Goal: Transaction & Acquisition: Purchase product/service

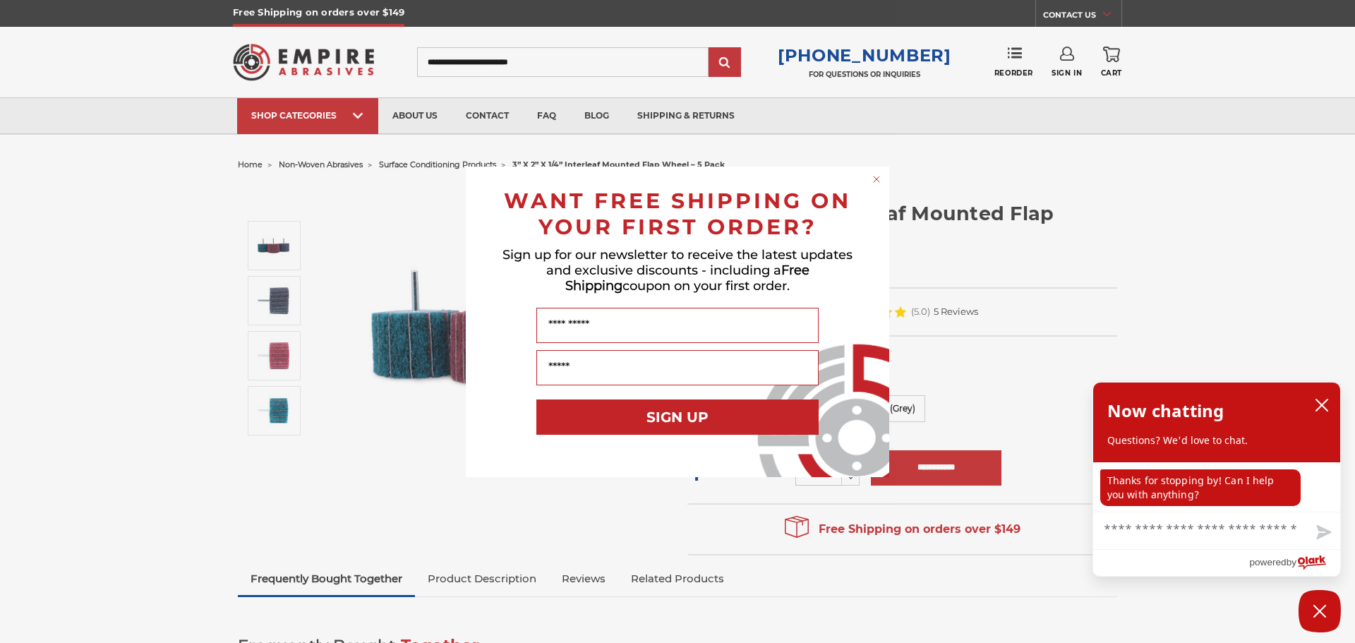
click at [877, 176] on circle "Close dialog" at bounding box center [876, 178] width 13 height 13
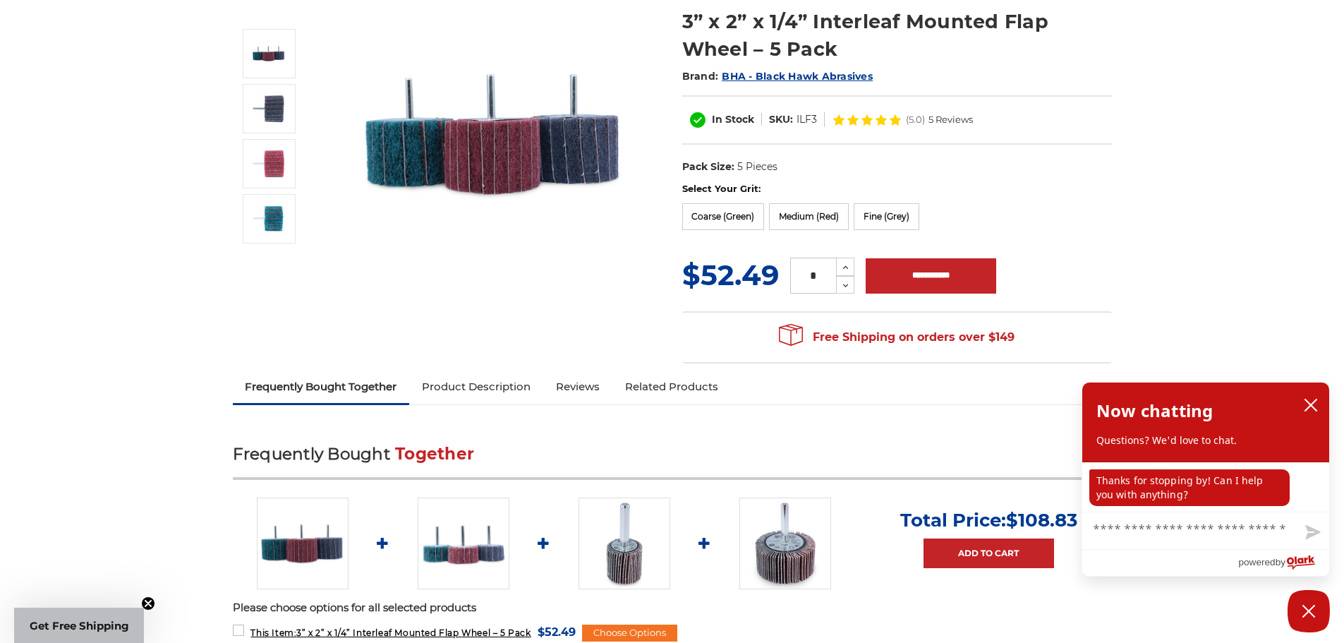
scroll to position [494, 0]
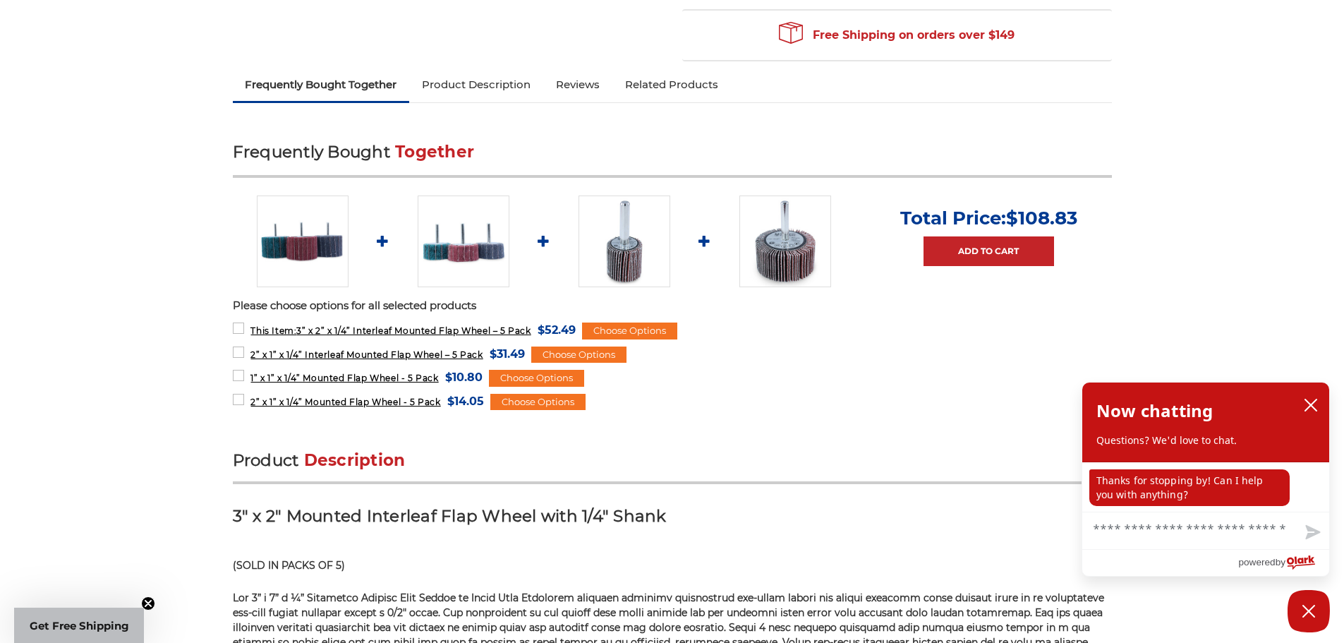
click at [779, 244] on img at bounding box center [786, 241] width 92 height 92
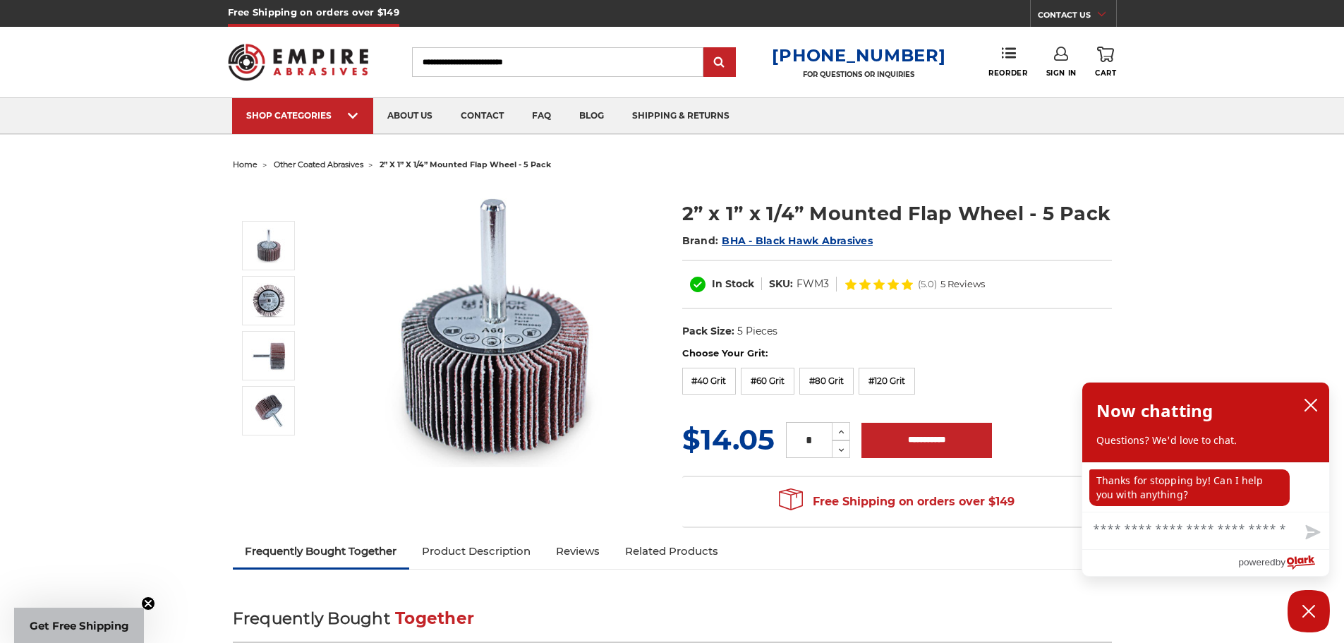
click at [426, 164] on span "2” x 1” x 1/4” mounted flap wheel - 5 pack" at bounding box center [466, 165] width 172 height 10
click at [352, 167] on span "other coated abrasives" at bounding box center [319, 165] width 90 height 10
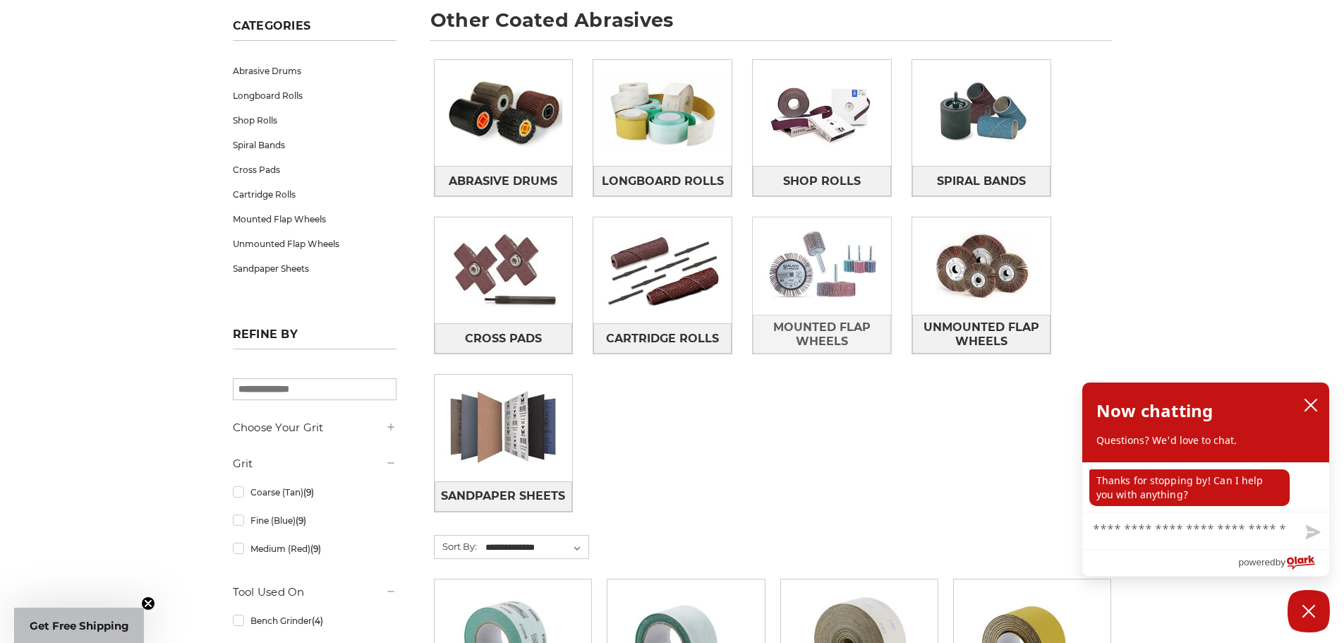
scroll to position [212, 0]
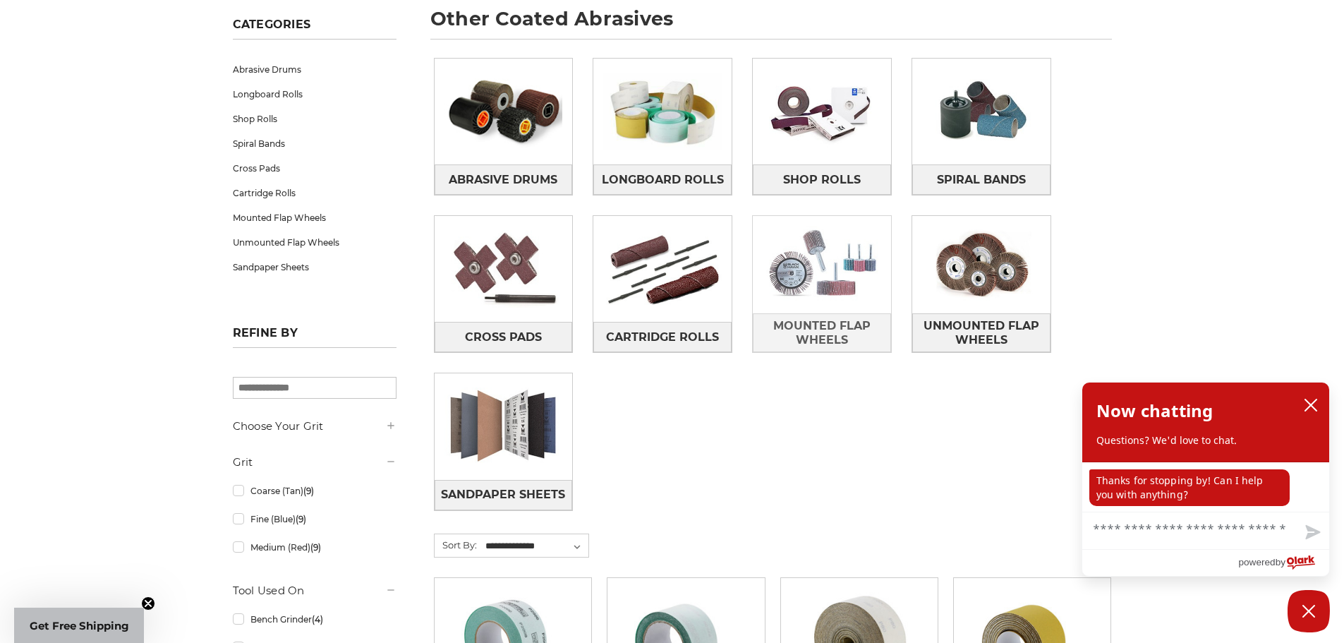
click at [801, 285] on img at bounding box center [822, 264] width 138 height 97
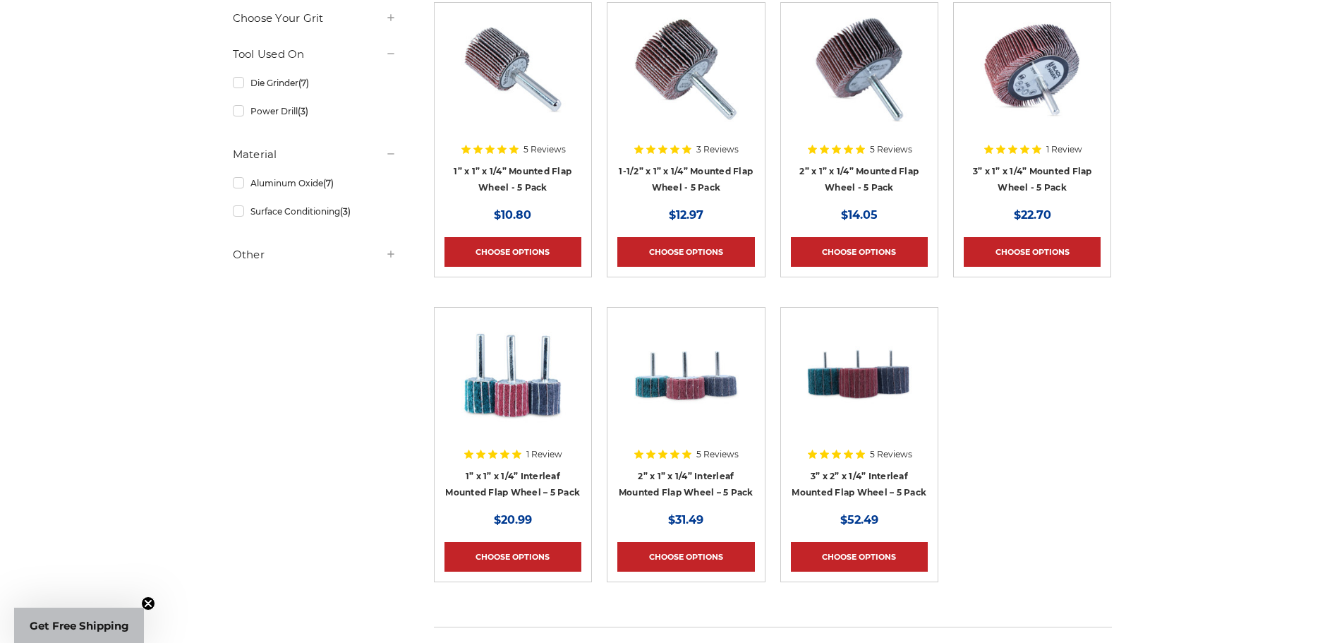
scroll to position [353, 0]
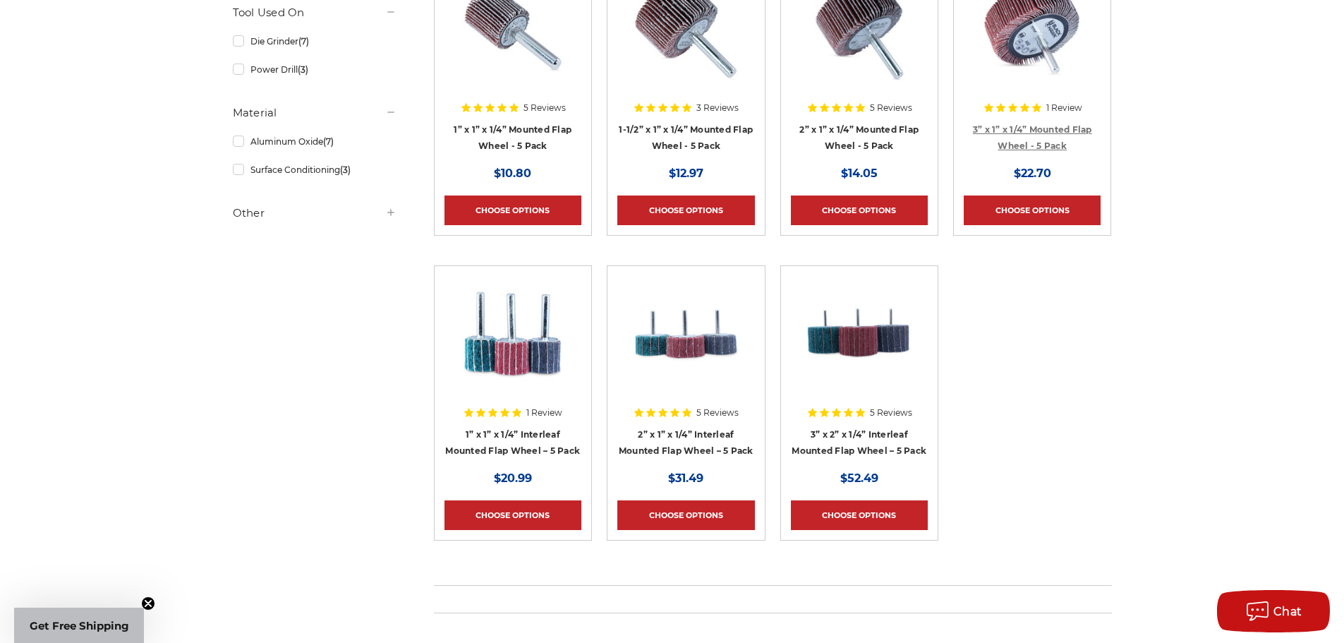
click at [1016, 145] on link "3” x 1” x 1/4” Mounted Flap Wheel - 5 Pack" at bounding box center [1032, 137] width 119 height 27
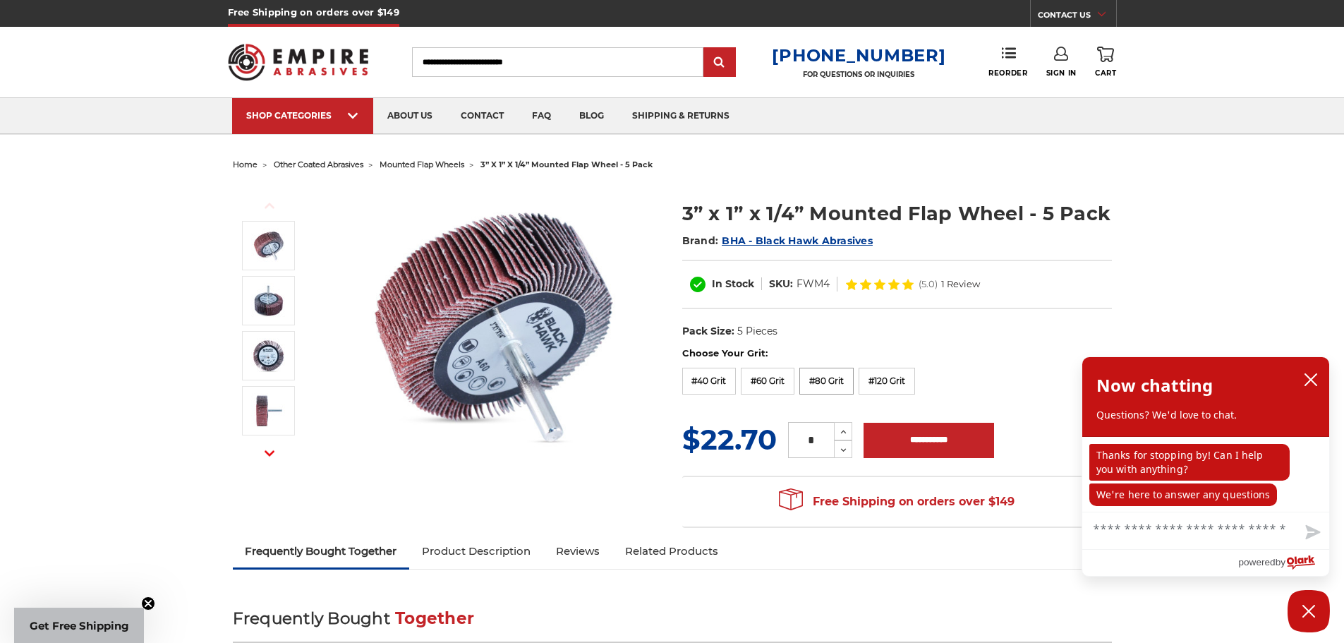
click at [834, 380] on label "#80 Grit" at bounding box center [827, 381] width 54 height 27
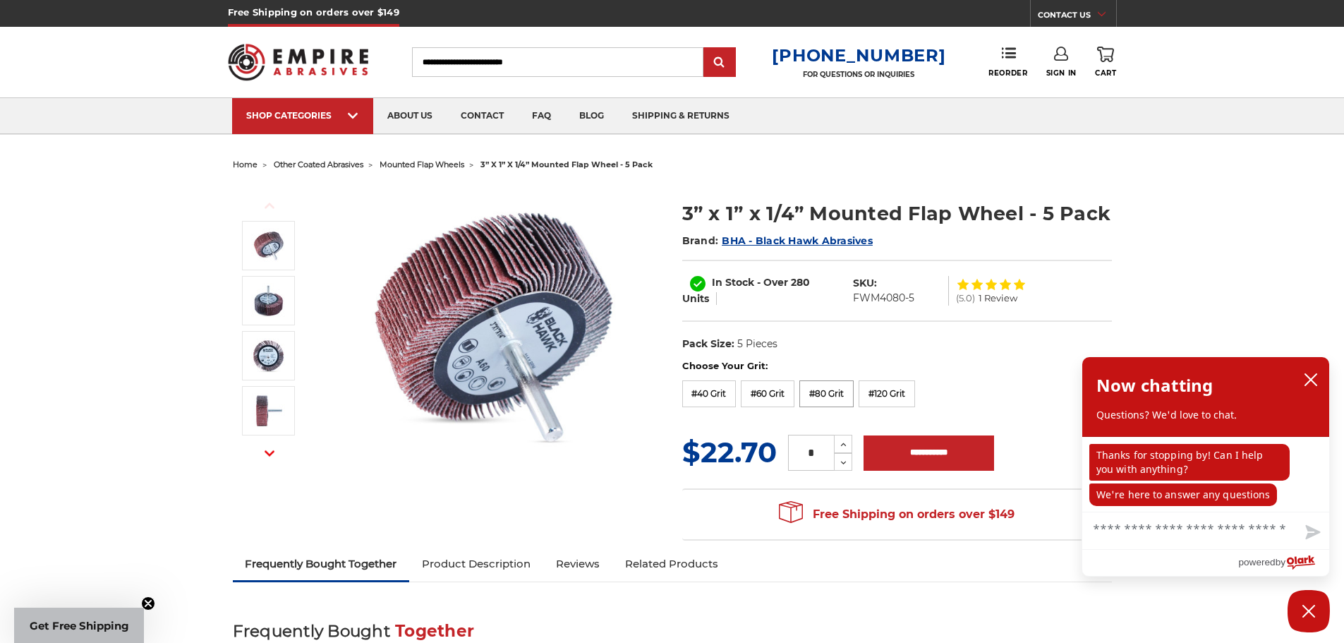
click at [831, 390] on label "#80 Grit" at bounding box center [827, 393] width 54 height 27
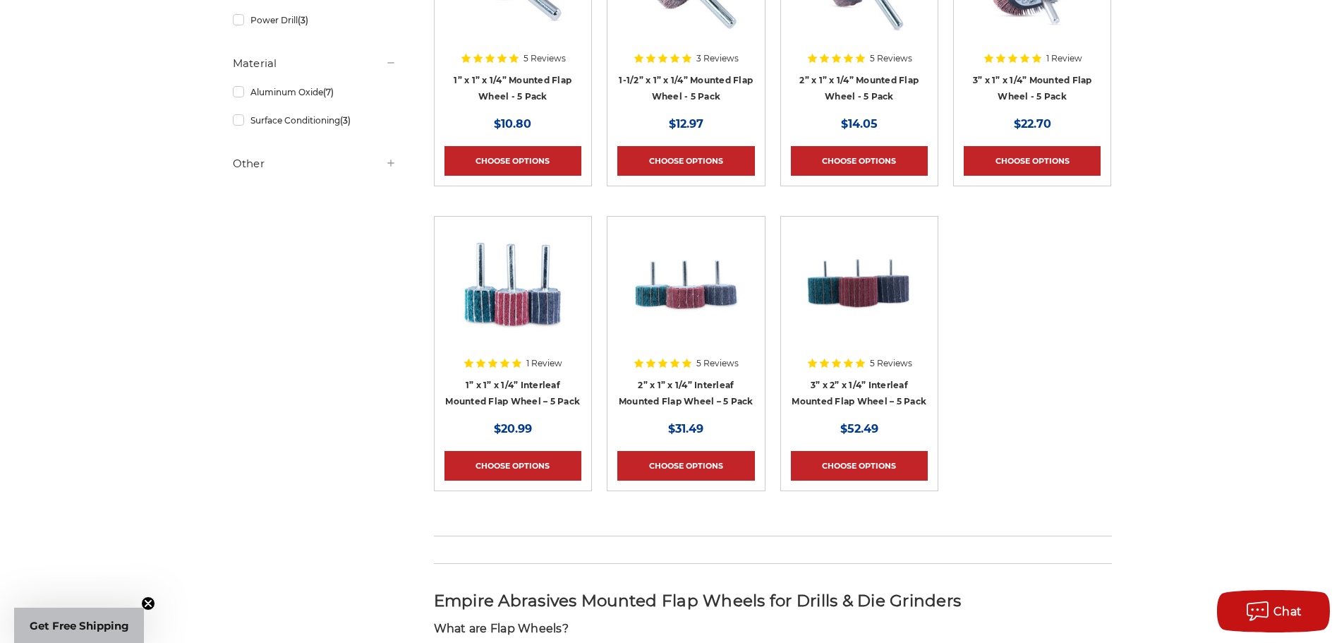
scroll to position [423, 0]
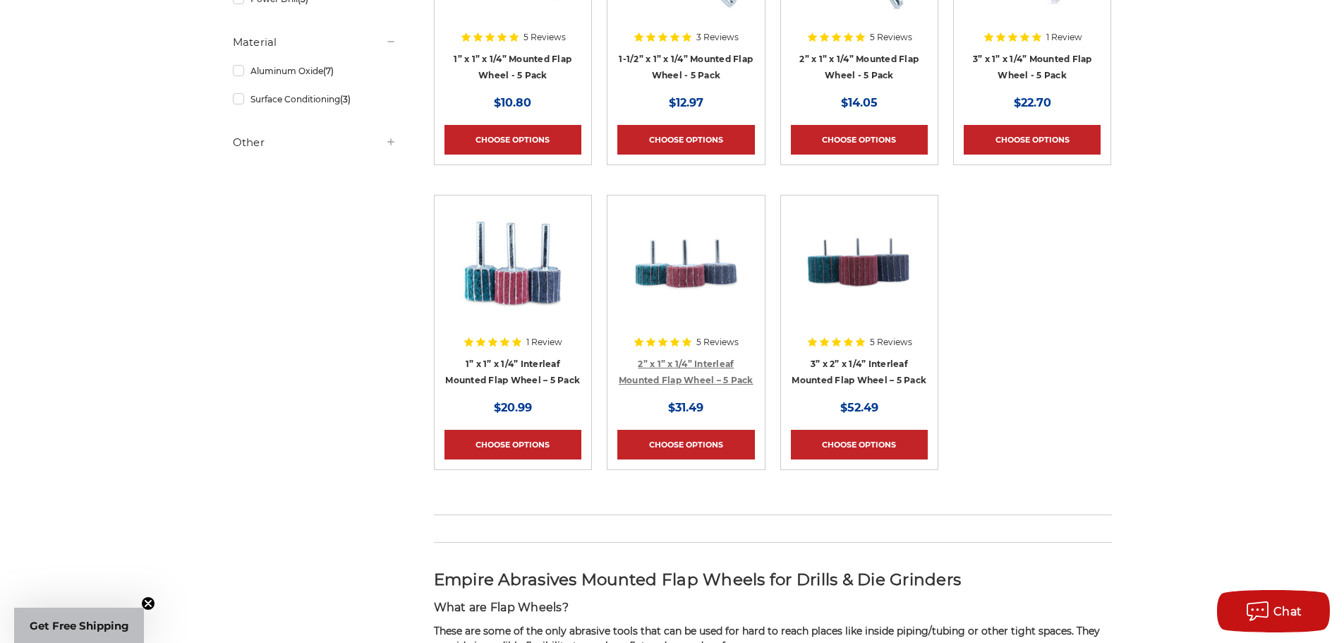
click at [699, 378] on link "2” x 1” x 1/4” Interleaf Mounted Flap Wheel – 5 Pack" at bounding box center [686, 372] width 135 height 27
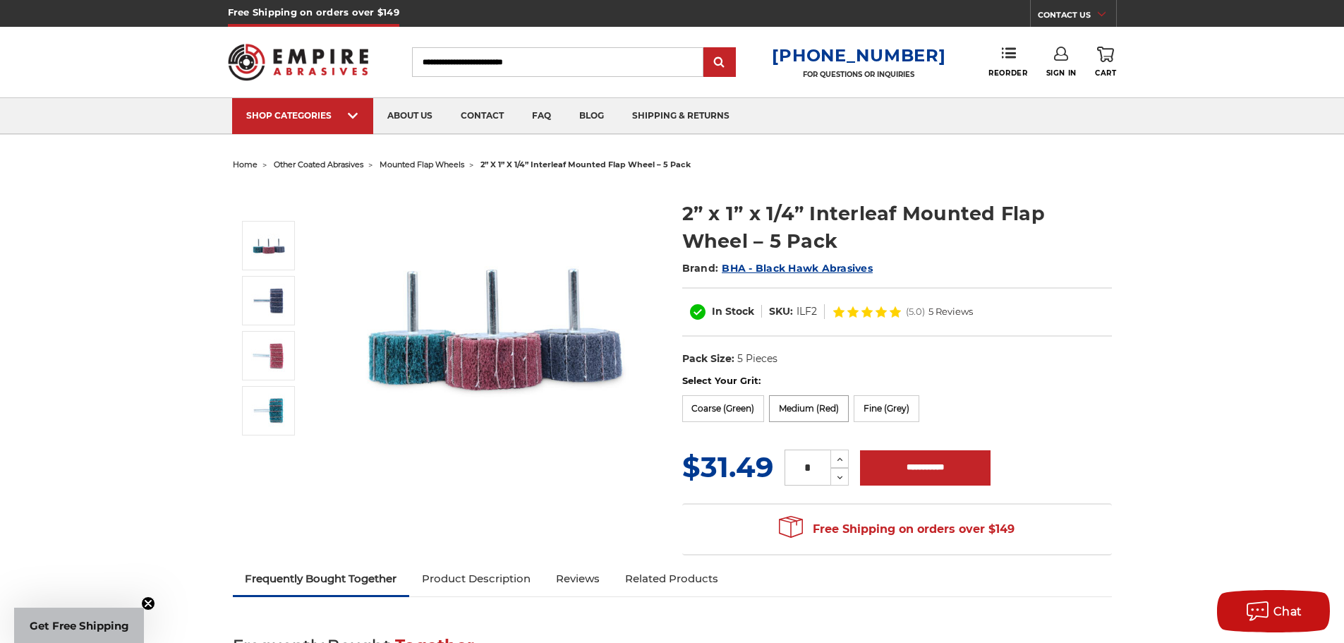
click at [800, 410] on label "Medium (Red)" at bounding box center [809, 408] width 80 height 27
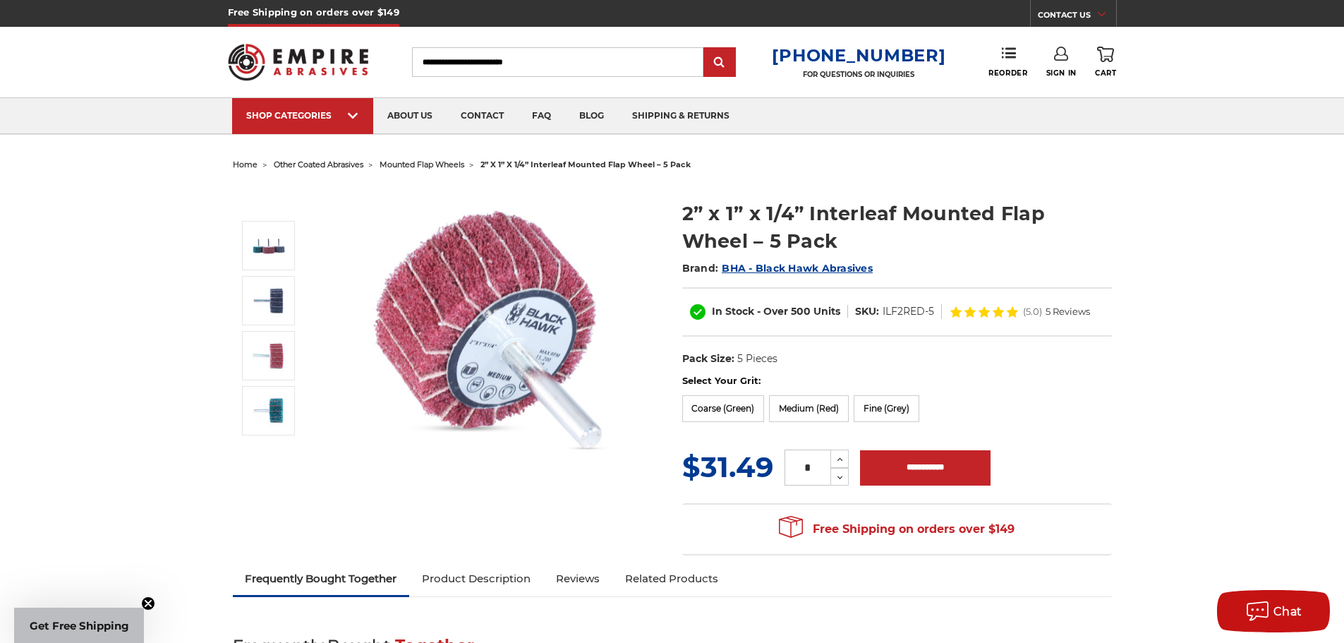
click at [421, 164] on span "mounted flap wheels" at bounding box center [422, 165] width 85 height 10
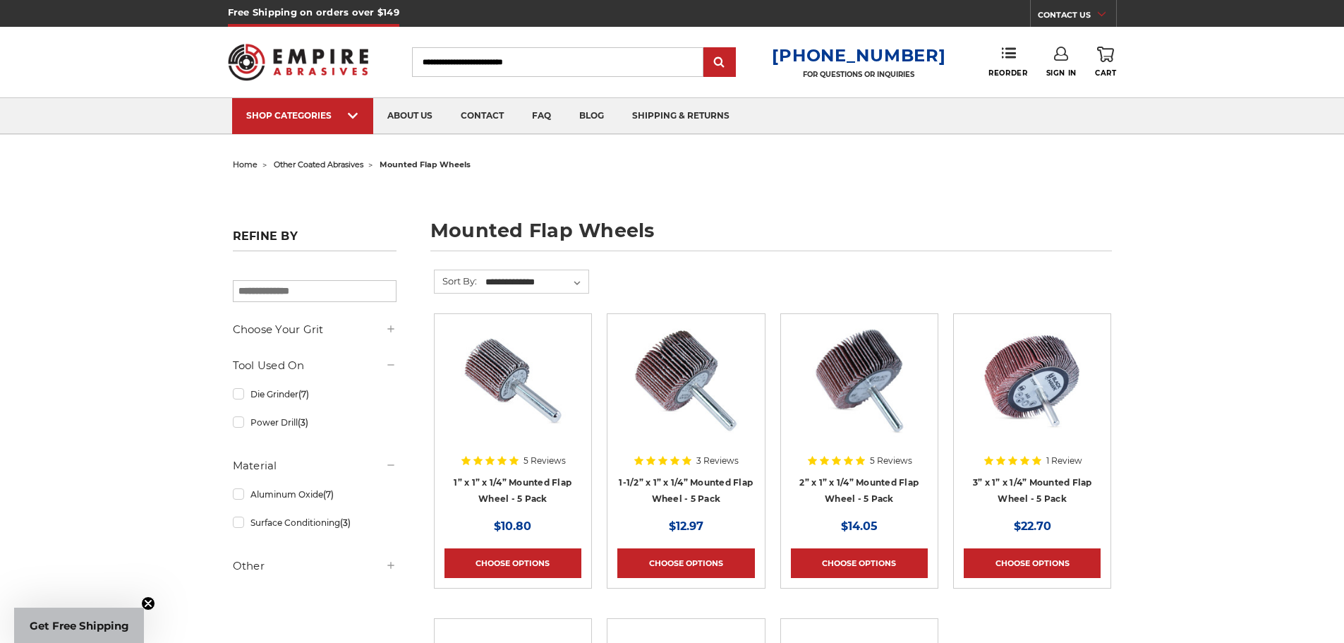
click at [895, 424] on img at bounding box center [859, 380] width 113 height 113
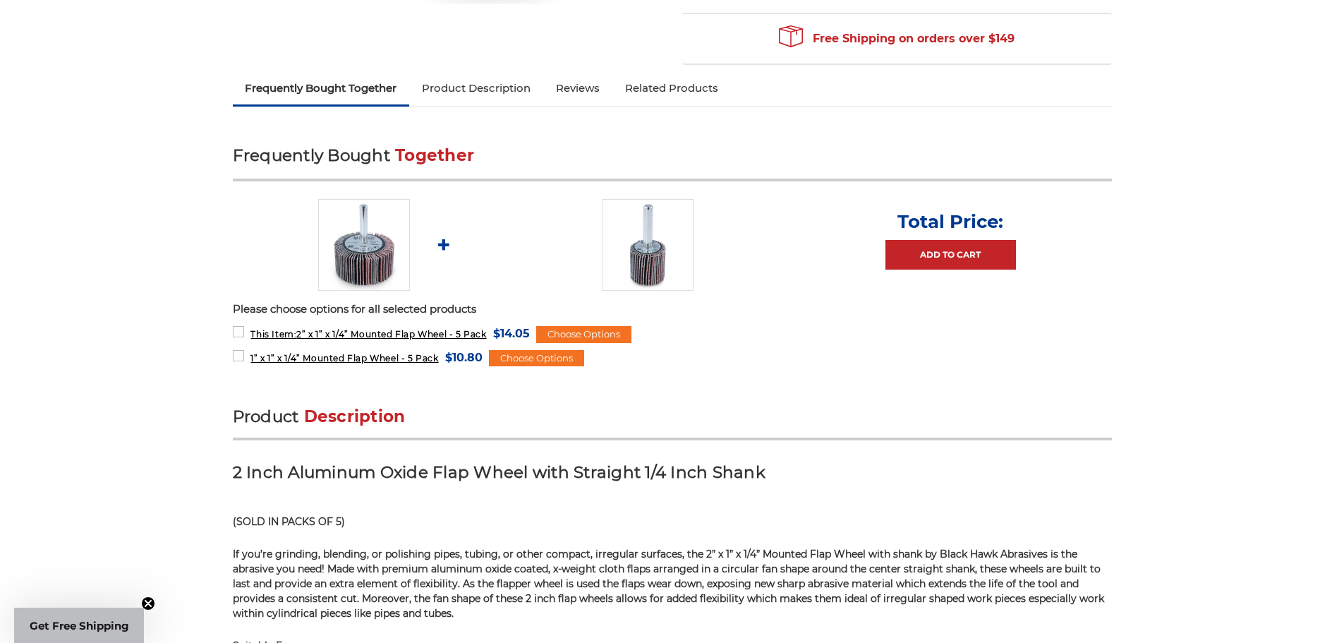
scroll to position [494, 0]
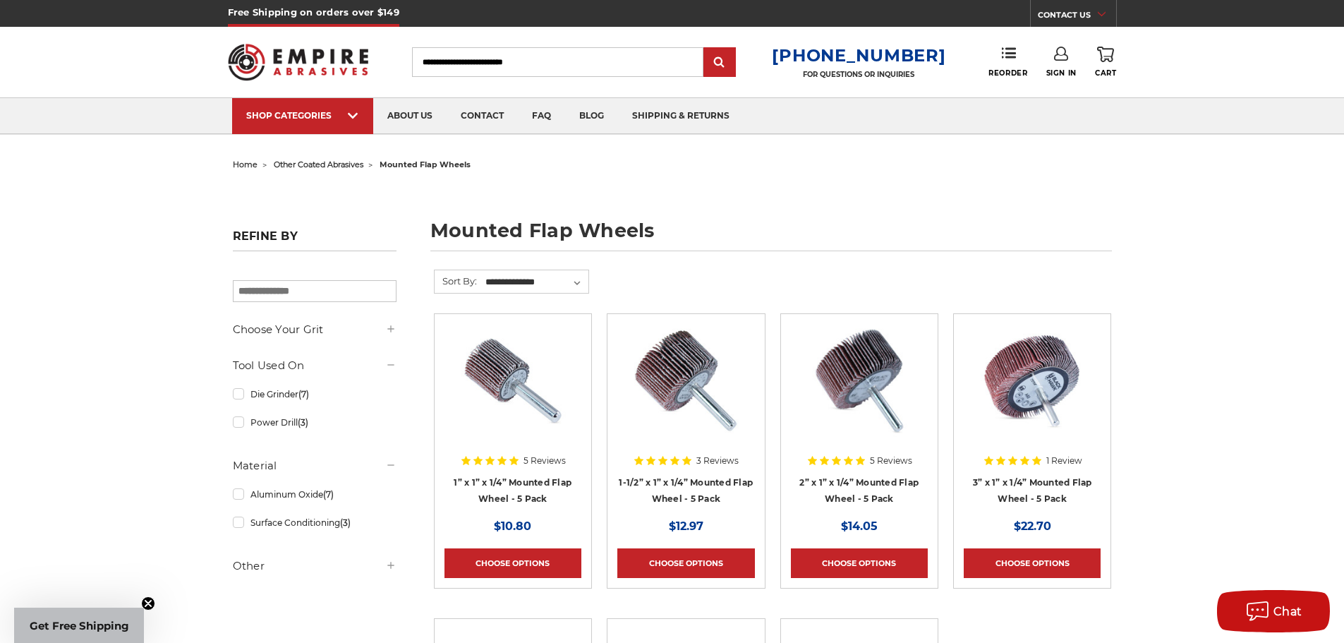
click at [311, 164] on span "other coated abrasives" at bounding box center [319, 165] width 90 height 10
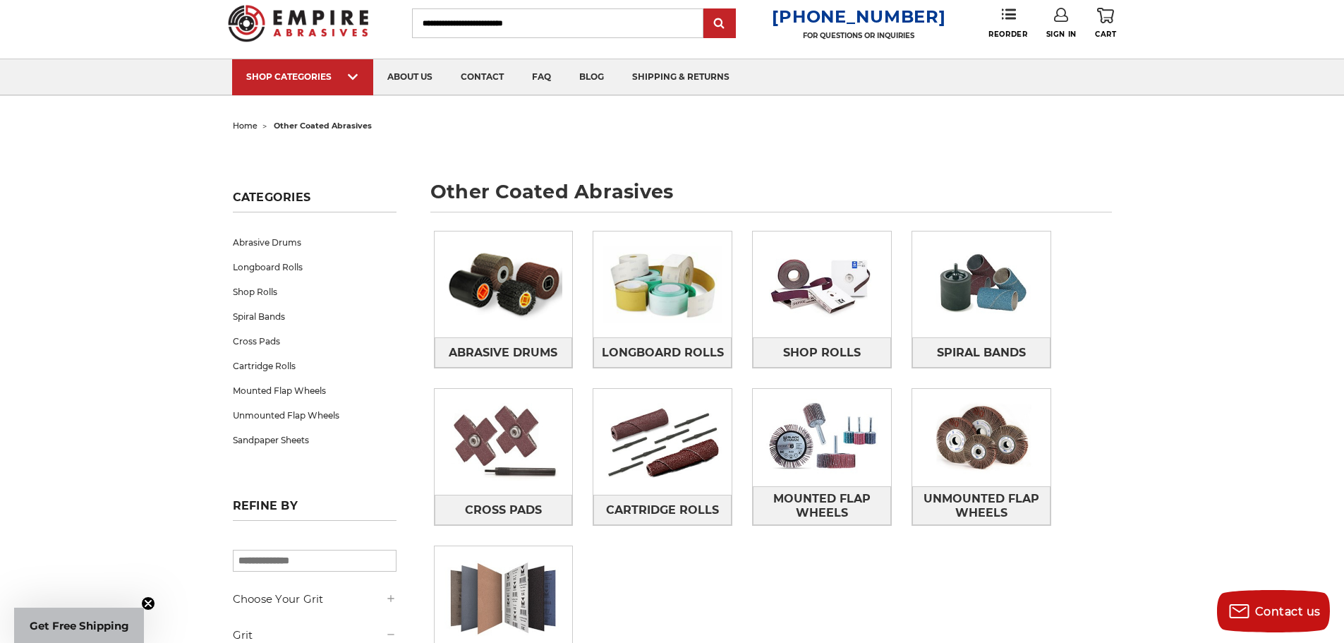
scroll to position [282, 0]
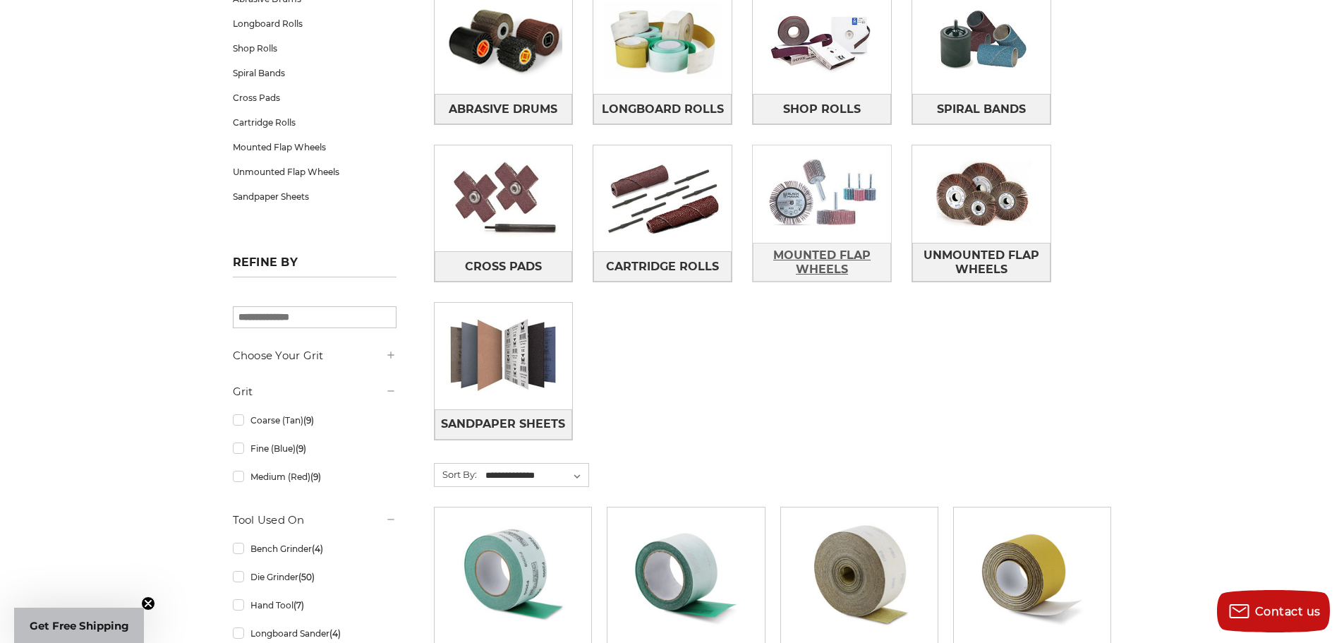
click at [871, 259] on span "Mounted Flap Wheels" at bounding box center [822, 262] width 137 height 38
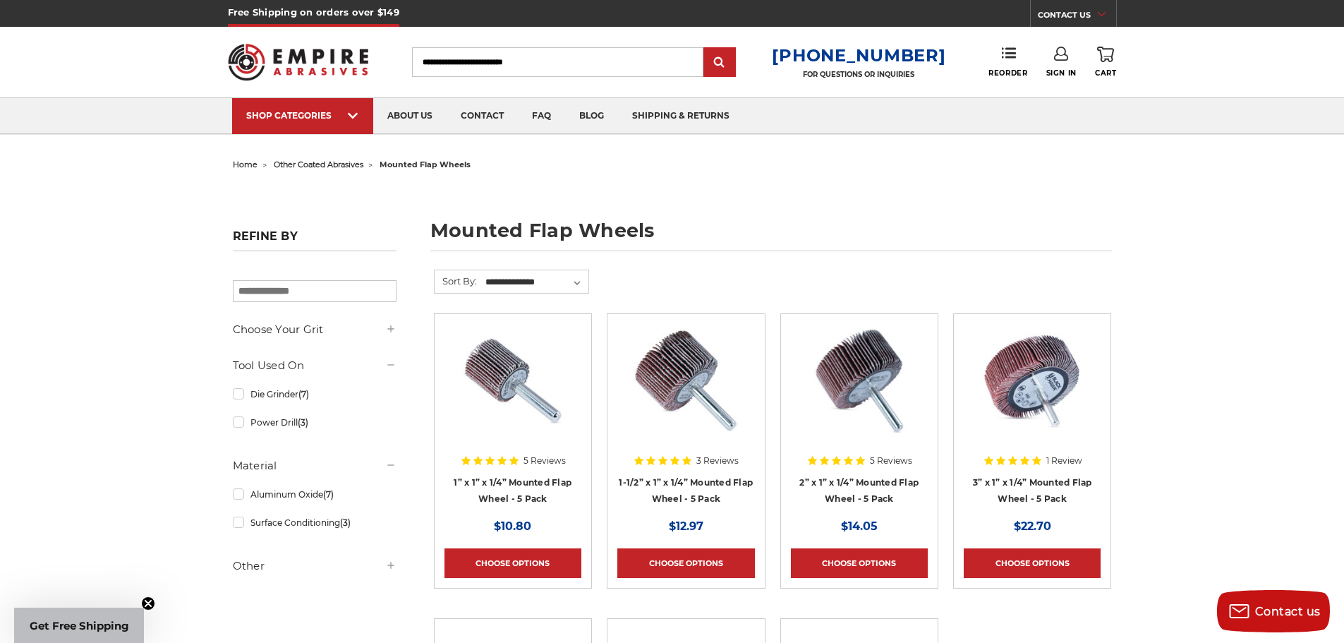
click at [309, 163] on span "other coated abrasives" at bounding box center [319, 165] width 90 height 10
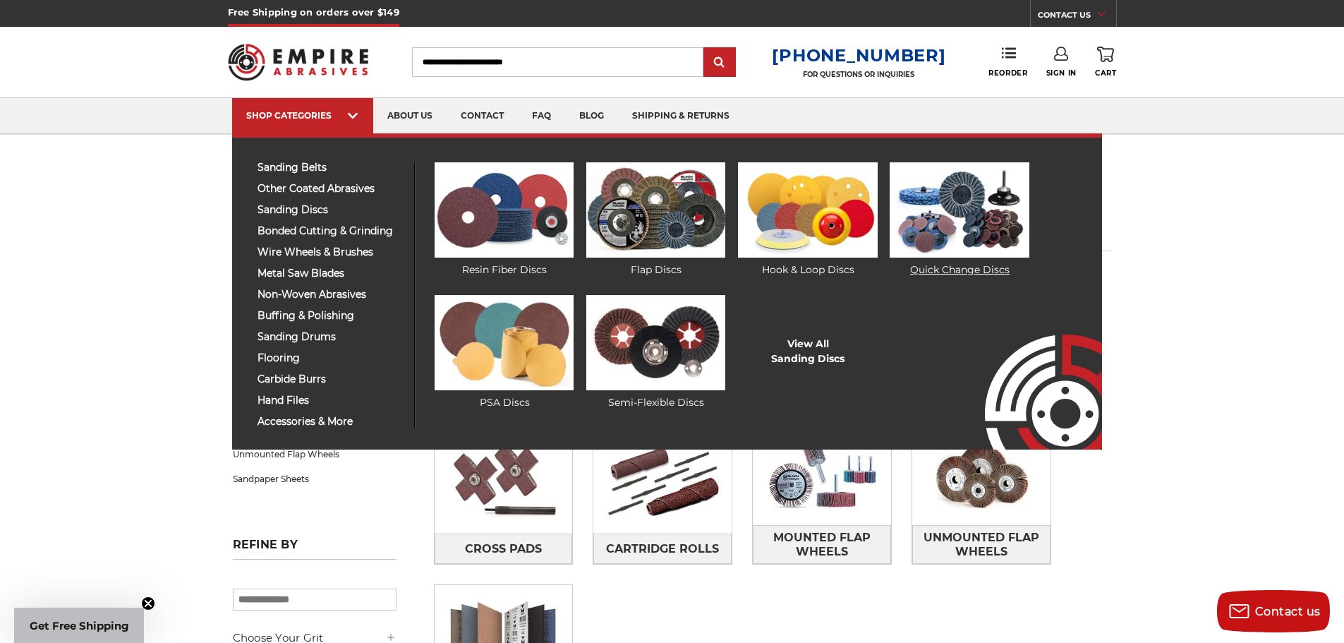
click at [939, 208] on img at bounding box center [959, 209] width 139 height 95
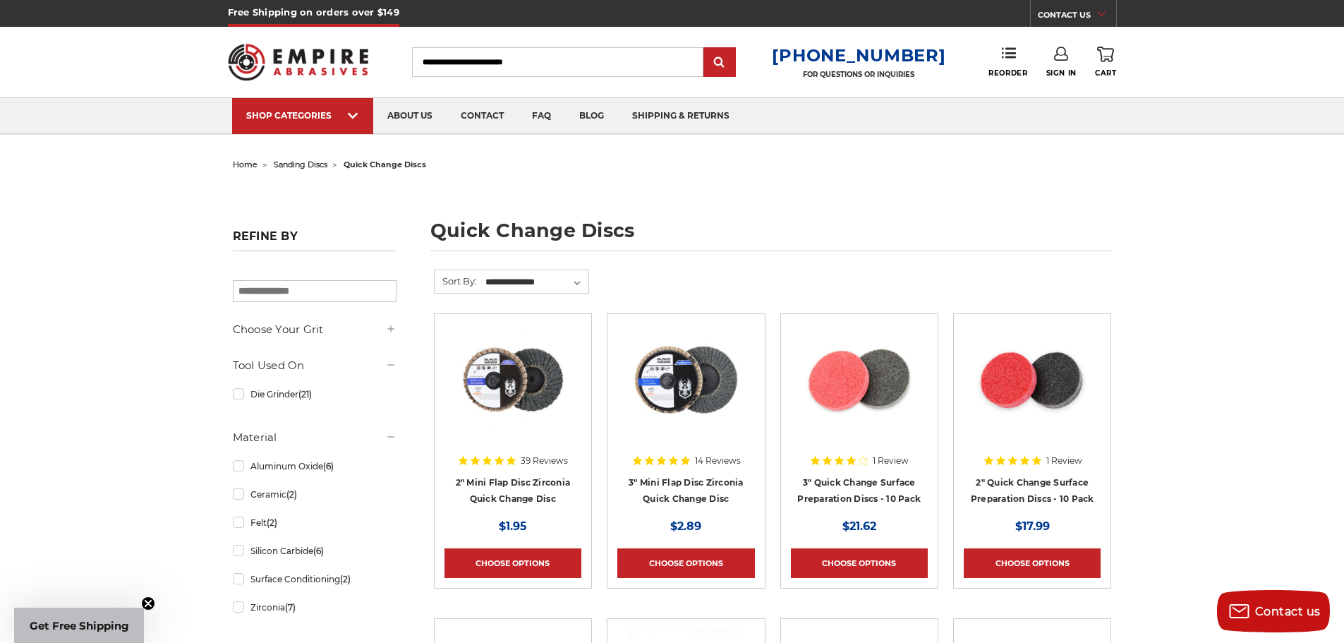
click at [1056, 55] on use at bounding box center [1061, 54] width 14 height 14
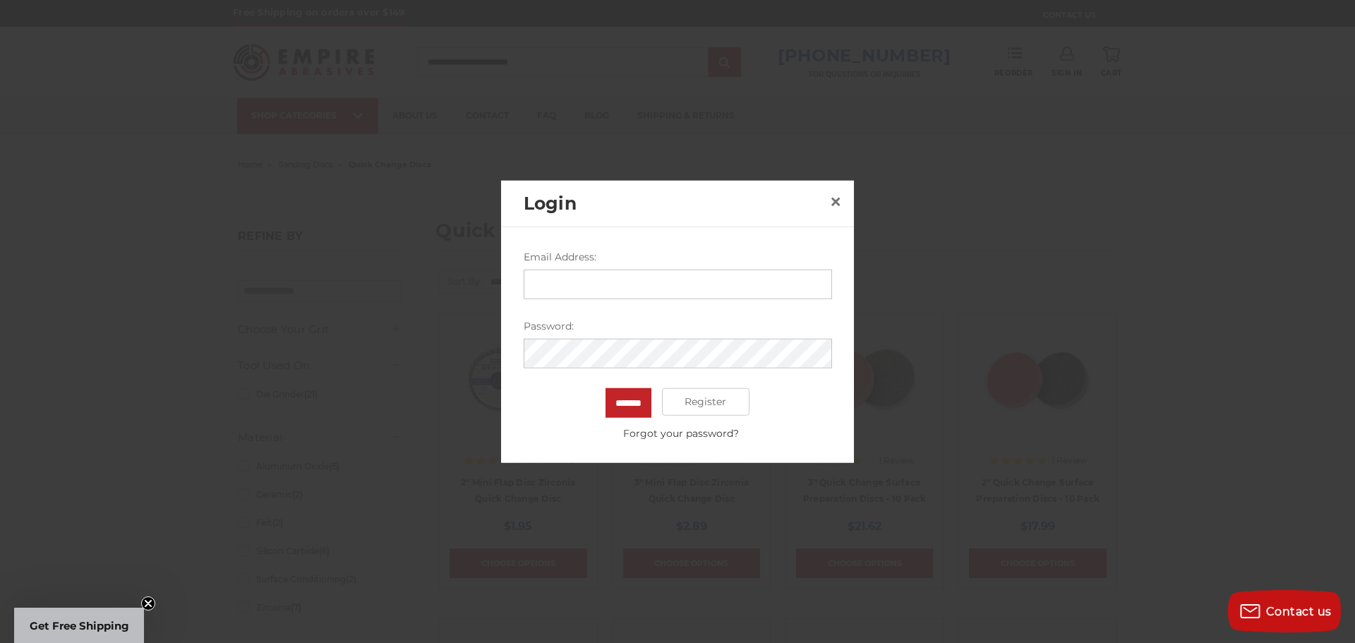
drag, startPoint x: 579, startPoint y: 249, endPoint x: 584, endPoint y: 266, distance: 17.6
click at [582, 260] on div "Oops, something went wrong. Please try again. You are now logged in! Email Addr…" at bounding box center [677, 345] width 353 height 236
click at [584, 267] on div "Email Address:" at bounding box center [678, 273] width 308 height 49
click at [595, 293] on input "Email Address:" at bounding box center [678, 284] width 308 height 30
click at [603, 270] on input "**********" at bounding box center [678, 284] width 308 height 30
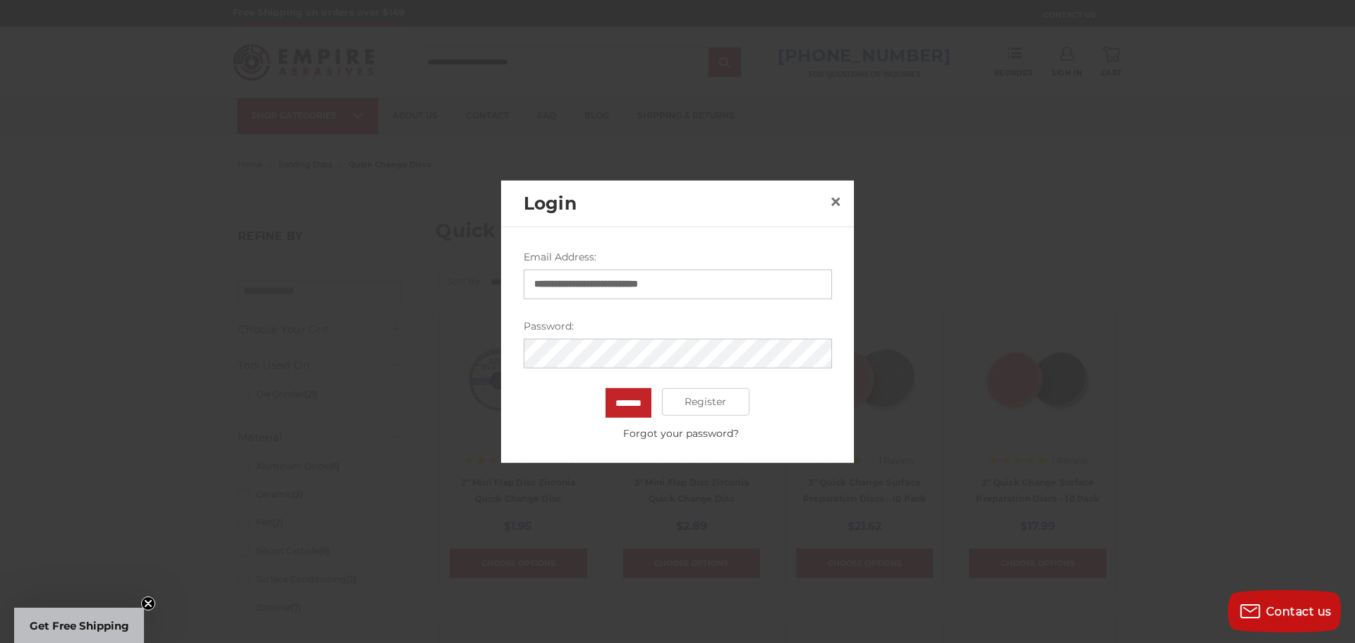
click at [614, 279] on input "**********" at bounding box center [678, 284] width 308 height 30
click at [614, 280] on input "**********" at bounding box center [678, 284] width 308 height 30
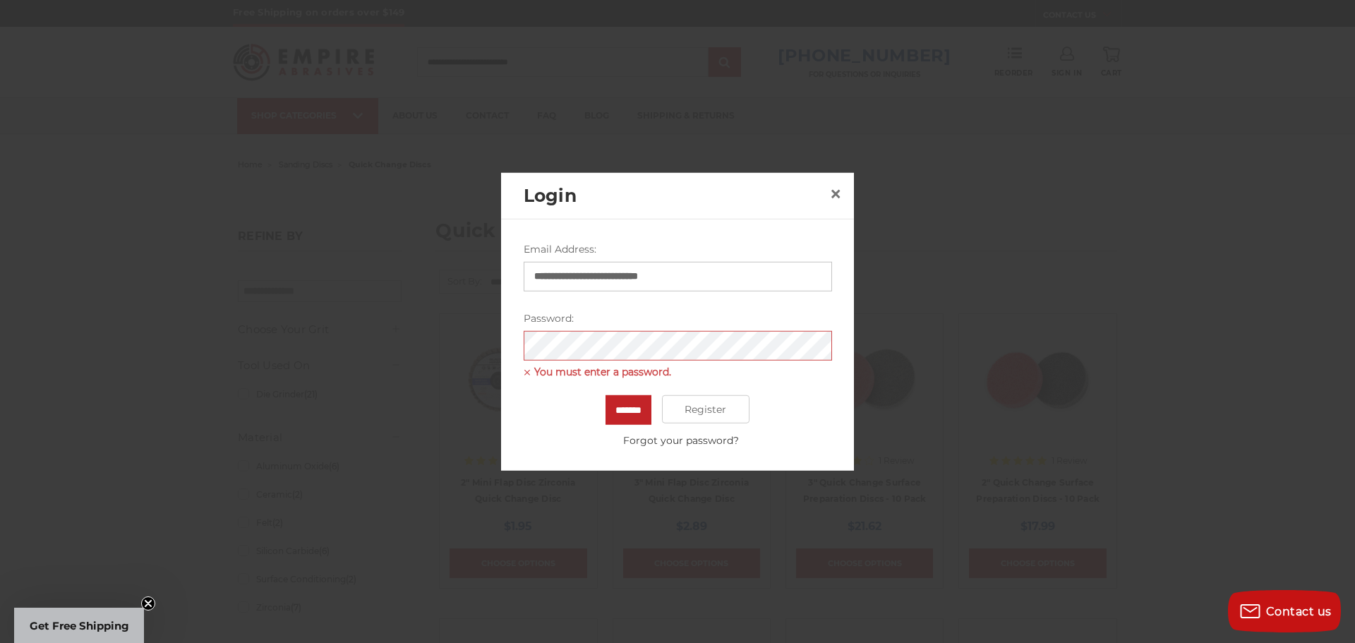
type input "**********"
click at [838, 189] on span "×" at bounding box center [835, 194] width 13 height 28
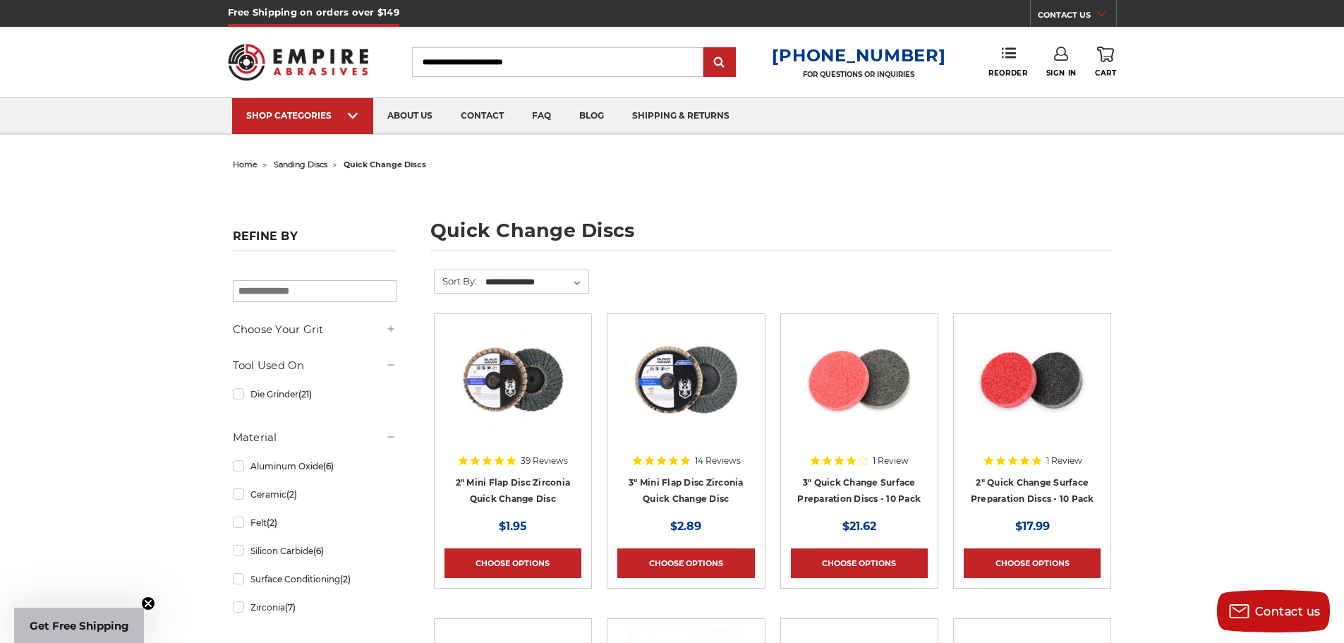
click at [594, 68] on input "Search" at bounding box center [557, 62] width 291 height 30
paste input "*********"
type input "*********"
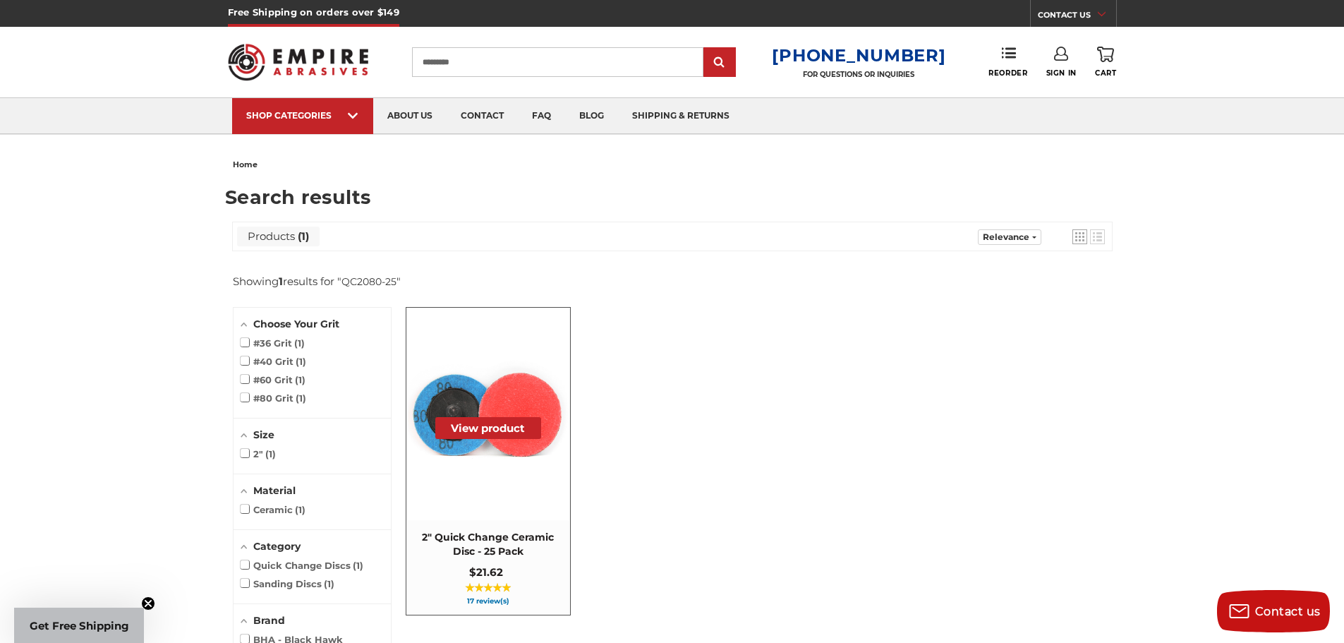
click at [516, 393] on img at bounding box center [488, 414] width 162 height 162
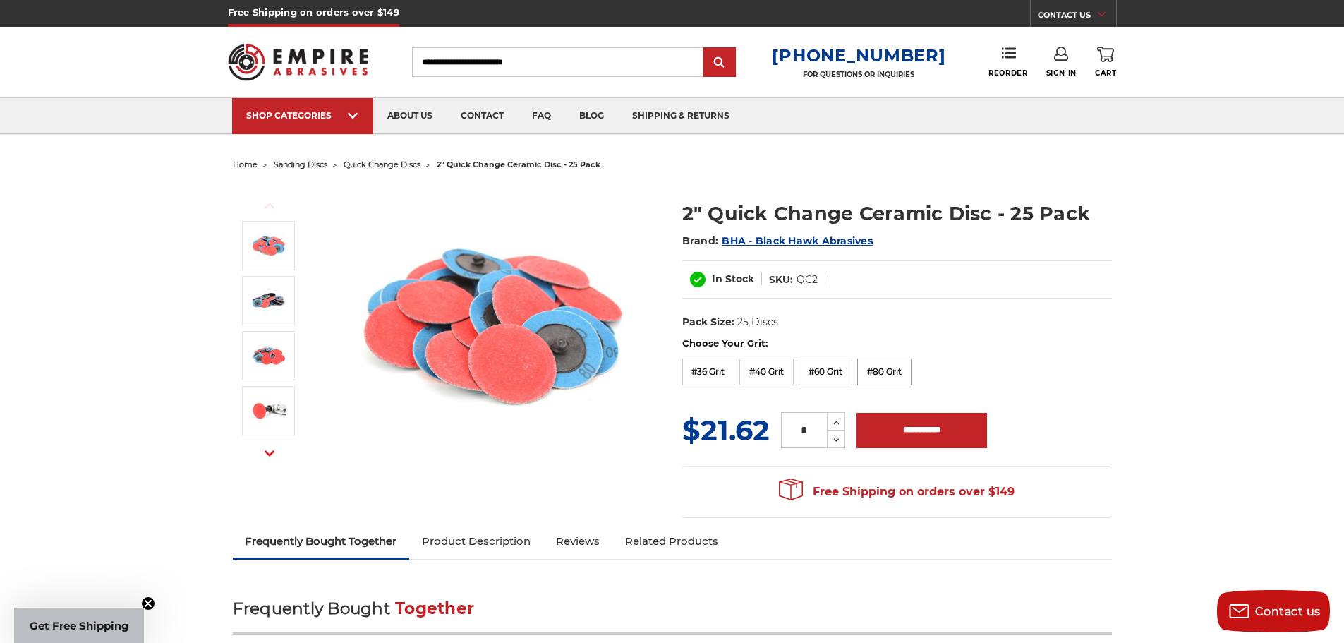
click at [907, 369] on label "#80 Grit" at bounding box center [885, 372] width 54 height 27
